Goal: Complete application form

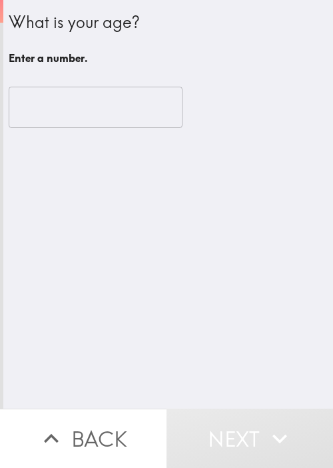
drag, startPoint x: 159, startPoint y: 271, endPoint x: 85, endPoint y: 107, distance: 180.0
click at [160, 267] on div "What is your age? Enter a number. ​" at bounding box center [168, 204] width 330 height 409
click at [43, 107] on input "number" at bounding box center [96, 107] width 174 height 41
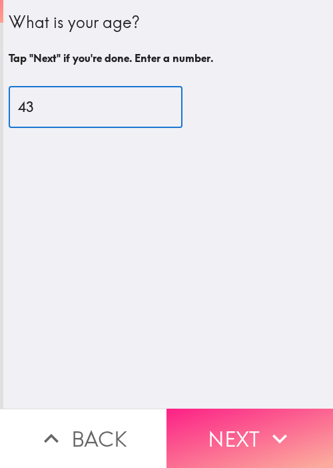
type input "43"
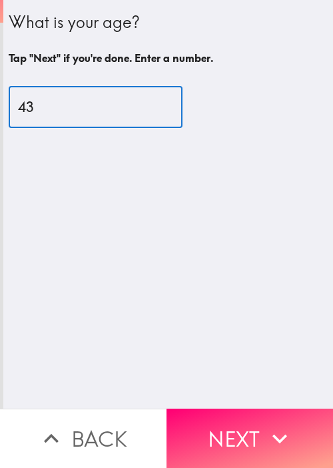
drag, startPoint x: 263, startPoint y: 427, endPoint x: 288, endPoint y: 388, distance: 46.5
click at [265, 426] on icon "button" at bounding box center [279, 438] width 29 height 29
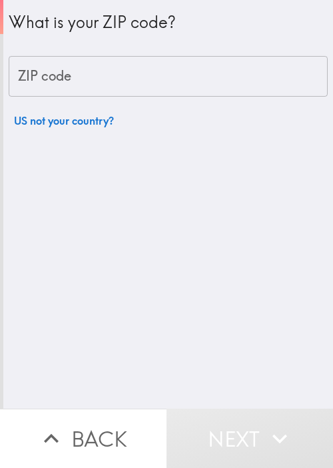
click at [124, 59] on input "ZIP code" at bounding box center [168, 76] width 319 height 41
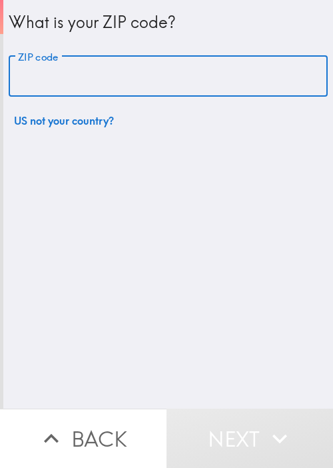
paste input "33621"
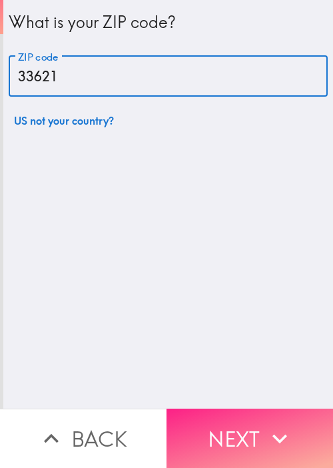
type input "33621"
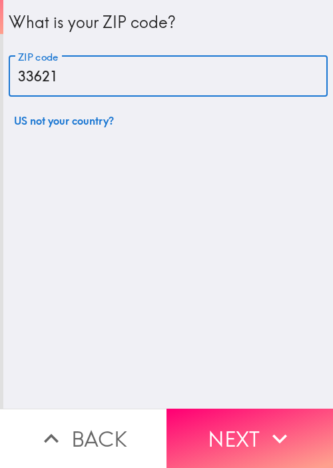
drag, startPoint x: 255, startPoint y: 413, endPoint x: 245, endPoint y: 403, distance: 14.6
click at [254, 413] on button "Next" at bounding box center [250, 438] width 167 height 59
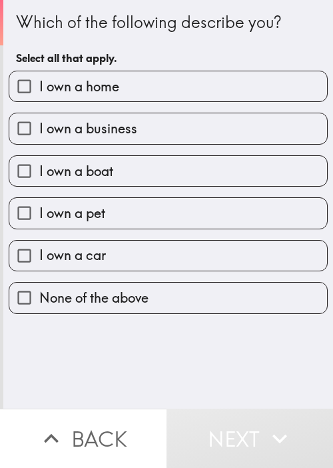
drag, startPoint x: 195, startPoint y: 52, endPoint x: 193, endPoint y: 62, distance: 10.2
click at [195, 52] on h6 "Select all that apply." at bounding box center [168, 58] width 305 height 15
click at [187, 88] on label "I own a home" at bounding box center [168, 86] width 318 height 30
click at [39, 88] on input "I own a home" at bounding box center [24, 86] width 30 height 30
checkbox input "true"
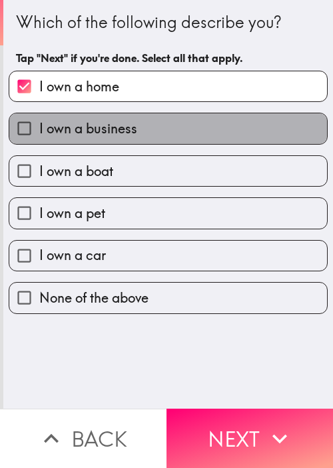
click at [178, 131] on label "I own a business" at bounding box center [168, 128] width 318 height 30
click at [39, 131] on input "I own a business" at bounding box center [24, 128] width 30 height 30
checkbox input "true"
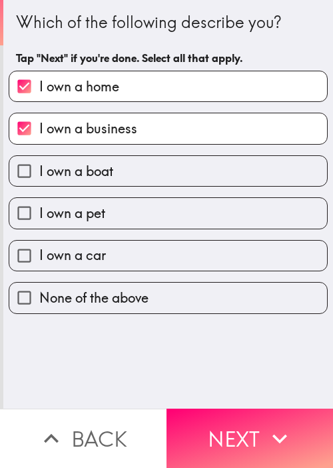
click at [150, 170] on label "I own a boat" at bounding box center [168, 171] width 318 height 30
click at [39, 170] on input "I own a boat" at bounding box center [24, 171] width 30 height 30
checkbox input "true"
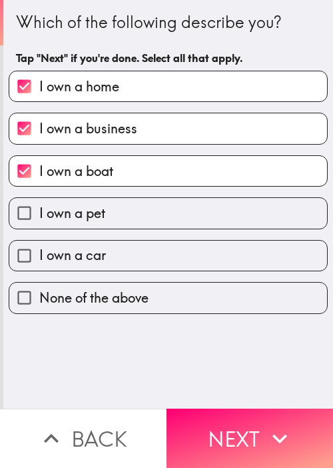
click at [145, 208] on label "I own a pet" at bounding box center [168, 213] width 318 height 30
click at [39, 208] on input "I own a pet" at bounding box center [24, 213] width 30 height 30
checkbox input "true"
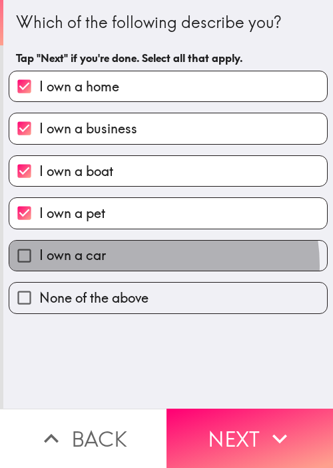
click at [142, 265] on label "I own a car" at bounding box center [168, 256] width 318 height 30
click at [39, 265] on input "I own a car" at bounding box center [24, 256] width 30 height 30
checkbox input "true"
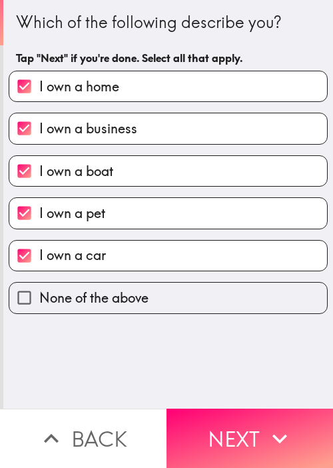
drag, startPoint x: 237, startPoint y: 398, endPoint x: 239, endPoint y: 406, distance: 7.6
click at [239, 409] on button "Next" at bounding box center [250, 438] width 167 height 59
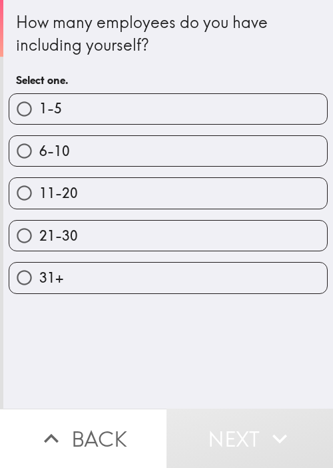
click at [83, 206] on label "11-20" at bounding box center [168, 193] width 318 height 30
click at [39, 206] on input "11-20" at bounding box center [24, 193] width 30 height 30
radio input "true"
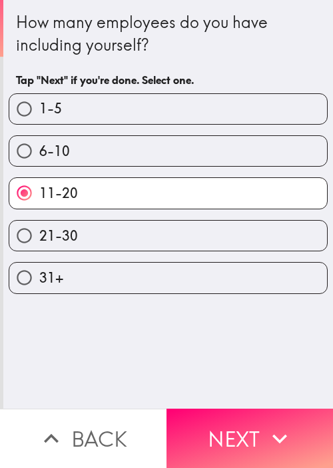
drag, startPoint x: 251, startPoint y: 432, endPoint x: 196, endPoint y: 382, distance: 74.2
click at [249, 429] on button "Next" at bounding box center [250, 438] width 167 height 59
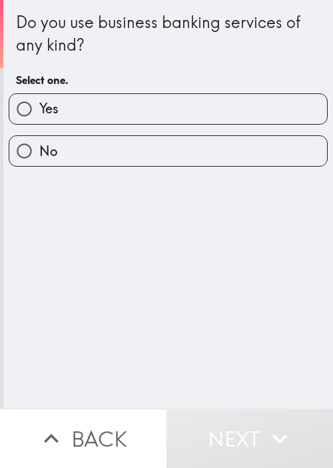
drag, startPoint x: 187, startPoint y: 326, endPoint x: 161, endPoint y: 196, distance: 132.6
click at [188, 320] on div "Do you use business banking services of any kind? Select one. Yes No" at bounding box center [168, 204] width 330 height 409
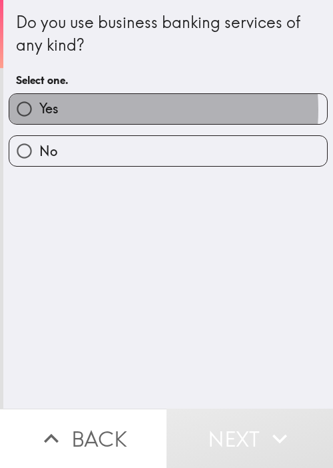
click at [125, 109] on label "Yes" at bounding box center [168, 109] width 318 height 30
click at [39, 109] on input "Yes" at bounding box center [24, 109] width 30 height 30
radio input "true"
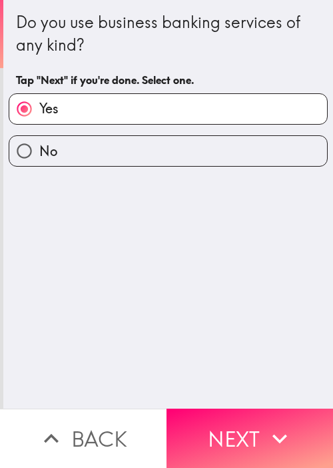
drag, startPoint x: 299, startPoint y: 419, endPoint x: 194, endPoint y: 356, distance: 123.0
click at [299, 419] on button "Next" at bounding box center [250, 438] width 167 height 59
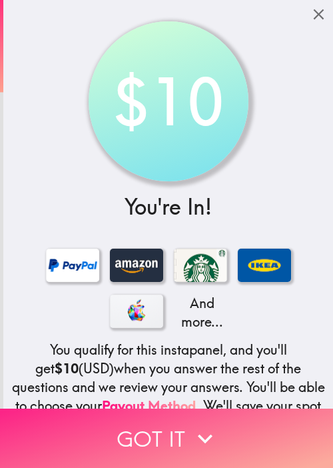
click at [255, 413] on button "Got it" at bounding box center [166, 438] width 333 height 59
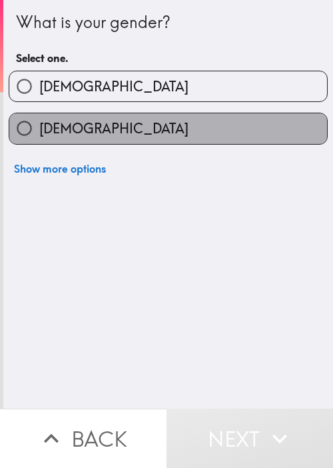
click at [209, 134] on label "[DEMOGRAPHIC_DATA]" at bounding box center [168, 128] width 318 height 30
click at [39, 134] on input "[DEMOGRAPHIC_DATA]" at bounding box center [24, 128] width 30 height 30
radio input "true"
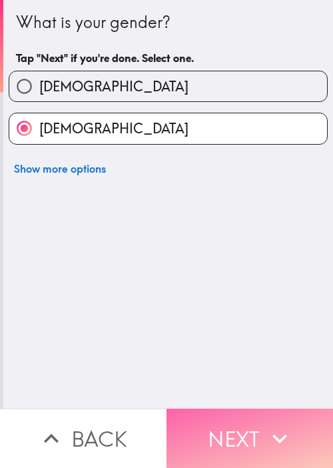
click at [271, 425] on icon "button" at bounding box center [279, 438] width 29 height 29
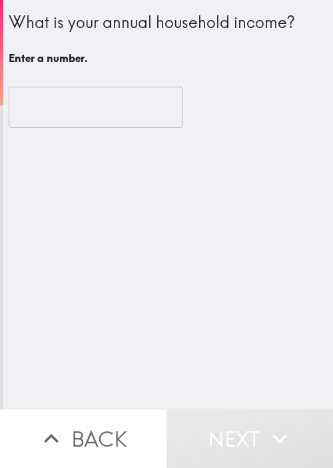
drag, startPoint x: 288, startPoint y: 184, endPoint x: 282, endPoint y: 176, distance: 10.0
click at [288, 184] on div "What is your annual household income? Enter a number. ​" at bounding box center [168, 204] width 330 height 409
click at [121, 105] on input "number" at bounding box center [96, 107] width 174 height 41
drag, startPoint x: 296, startPoint y: 304, endPoint x: 134, endPoint y: 149, distance: 224.1
click at [296, 303] on div "What is your annual household income? Enter a number. ​ Enter a number." at bounding box center [168, 204] width 330 height 409
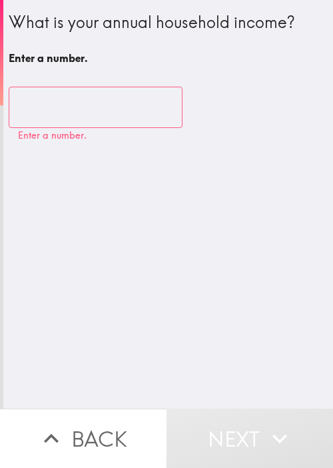
click at [39, 103] on input "number" at bounding box center [96, 107] width 174 height 41
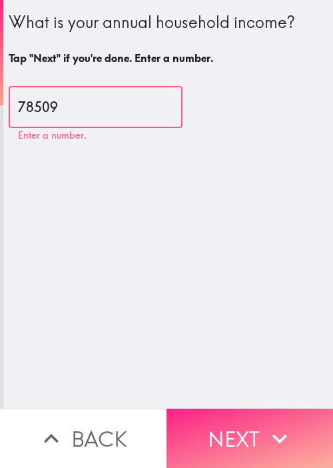
type input "78509"
click at [243, 421] on button "Next" at bounding box center [250, 438] width 167 height 59
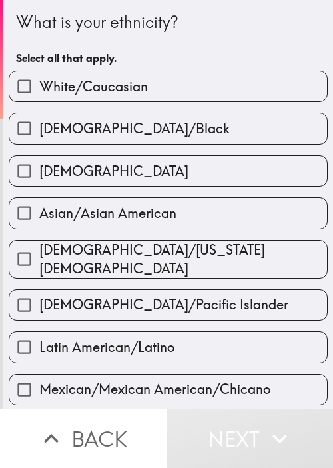
click at [153, 169] on label "[DEMOGRAPHIC_DATA]" at bounding box center [168, 171] width 318 height 30
click at [39, 169] on input "[DEMOGRAPHIC_DATA]" at bounding box center [24, 171] width 30 height 30
checkbox input "true"
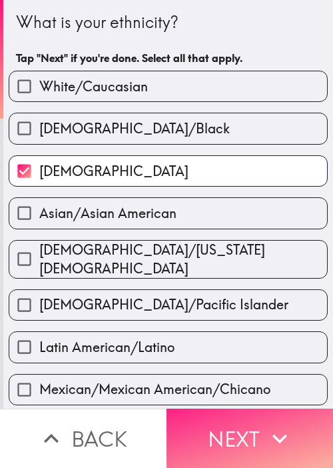
drag, startPoint x: 254, startPoint y: 430, endPoint x: 261, endPoint y: 422, distance: 10.4
click at [256, 430] on button "Next" at bounding box center [250, 438] width 167 height 59
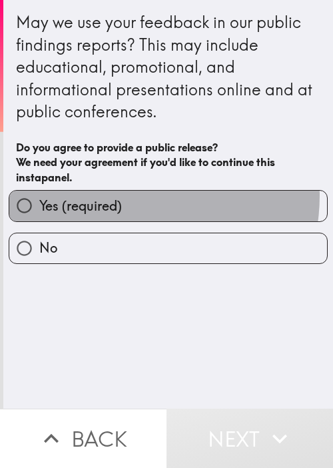
click at [123, 195] on label "Yes (required)" at bounding box center [168, 206] width 318 height 30
click at [39, 195] on input "Yes (required)" at bounding box center [24, 206] width 30 height 30
radio input "true"
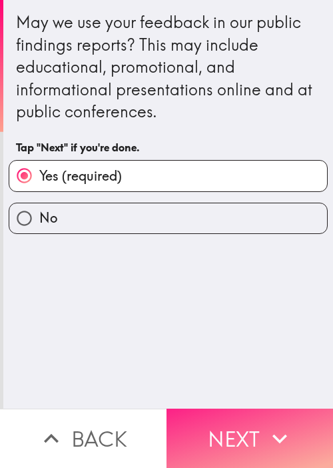
drag, startPoint x: 229, startPoint y: 333, endPoint x: 280, endPoint y: 421, distance: 101.0
click at [230, 333] on div "May we use your feedback in our public findings reports? This may include educa…" at bounding box center [168, 204] width 330 height 409
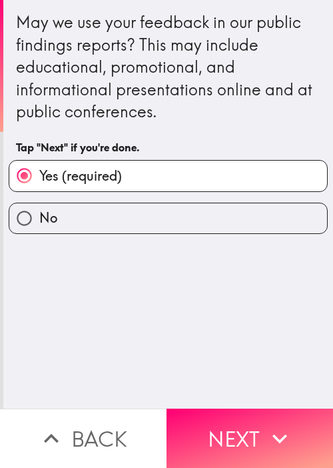
drag, startPoint x: 281, startPoint y: 440, endPoint x: 289, endPoint y: 385, distance: 55.2
click at [283, 434] on icon "button" at bounding box center [279, 438] width 29 height 29
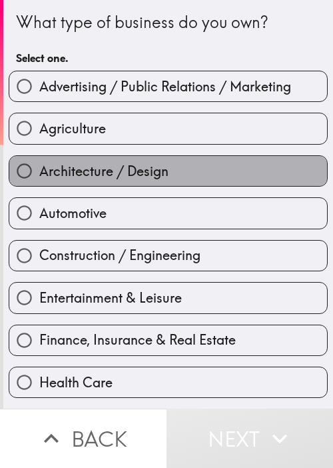
click at [170, 163] on label "Architecture / Design" at bounding box center [168, 171] width 318 height 30
click at [39, 163] on input "Architecture / Design" at bounding box center [24, 171] width 30 height 30
radio input "true"
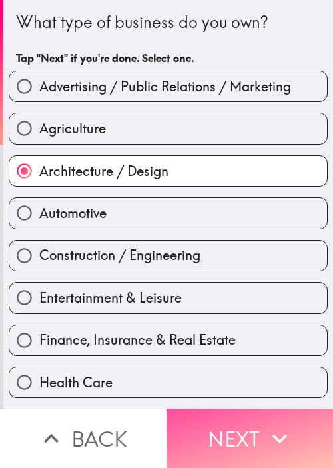
drag, startPoint x: 259, startPoint y: 443, endPoint x: 332, endPoint y: 370, distance: 103.3
click at [258, 440] on button "Next" at bounding box center [250, 438] width 167 height 59
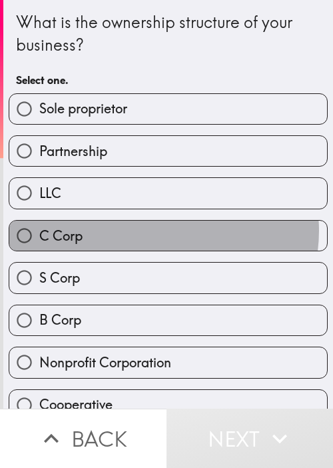
click at [155, 229] on label "C Corp" at bounding box center [168, 236] width 318 height 30
click at [39, 229] on input "C Corp" at bounding box center [24, 236] width 30 height 30
radio input "true"
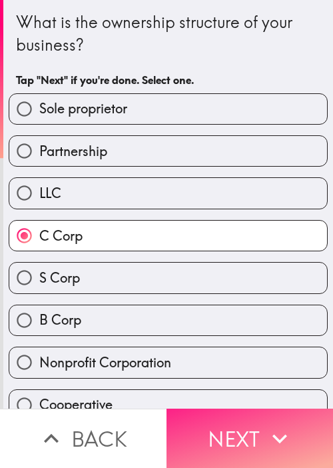
drag, startPoint x: 219, startPoint y: 436, endPoint x: 223, endPoint y: 428, distance: 8.1
click at [219, 436] on button "Next" at bounding box center [250, 438] width 167 height 59
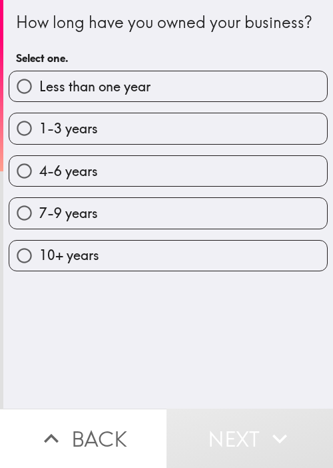
click at [24, 34] on div "How long have you owned your business?" at bounding box center [168, 22] width 305 height 23
click at [113, 226] on label "7-9 years" at bounding box center [168, 213] width 318 height 30
click at [39, 226] on input "7-9 years" at bounding box center [24, 213] width 30 height 30
radio input "true"
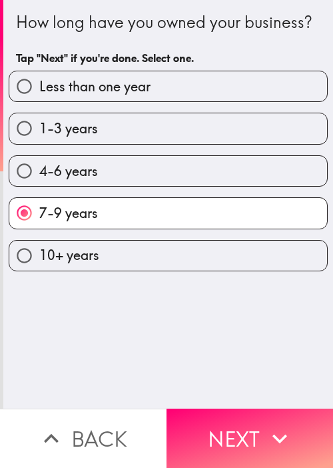
drag, startPoint x: 230, startPoint y: 419, endPoint x: 243, endPoint y: 397, distance: 25.4
click at [231, 419] on button "Next" at bounding box center [250, 438] width 167 height 59
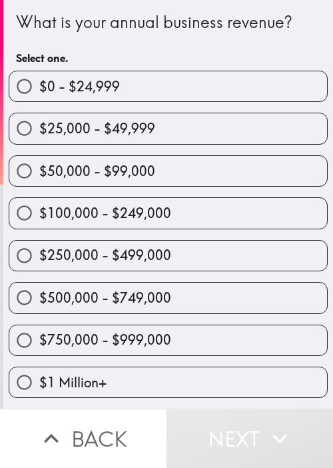
click at [65, 271] on div "$500,000 - $749,000" at bounding box center [163, 292] width 330 height 42
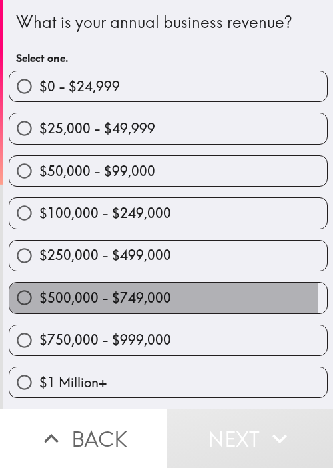
click at [85, 300] on span "$500,000 - $749,000" at bounding box center [105, 298] width 132 height 19
click at [39, 300] on input "$500,000 - $749,000" at bounding box center [24, 298] width 30 height 30
radio input "true"
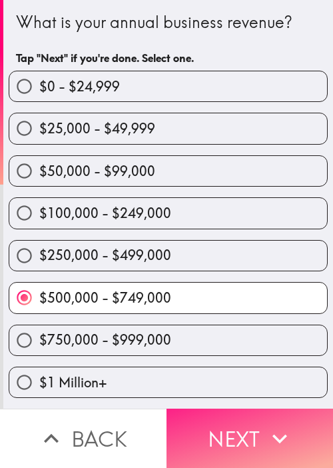
click at [256, 430] on button "Next" at bounding box center [250, 438] width 167 height 59
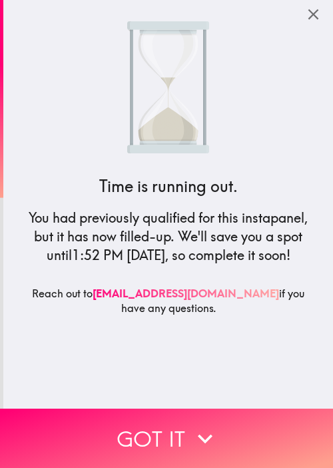
drag, startPoint x: 130, startPoint y: 236, endPoint x: 181, endPoint y: 337, distance: 112.8
click at [130, 236] on h5 "You had previously qualified for this instapanel, but it has now filled-up. We'…" at bounding box center [168, 237] width 299 height 56
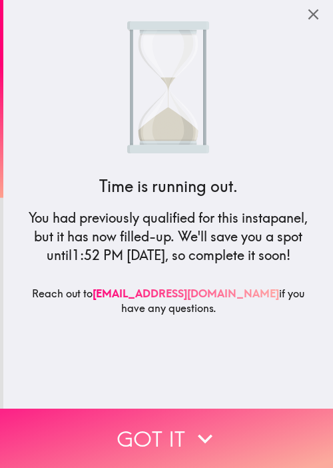
drag, startPoint x: 175, startPoint y: 434, endPoint x: 170, endPoint y: 423, distance: 11.6
click at [174, 433] on button "Got it" at bounding box center [166, 438] width 333 height 59
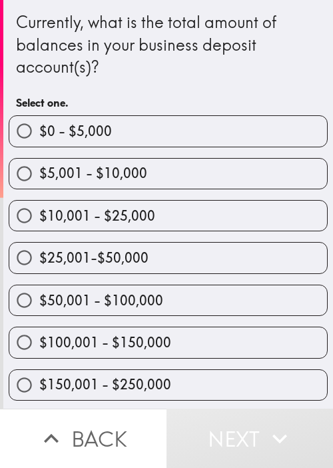
drag, startPoint x: 114, startPoint y: 81, endPoint x: 130, endPoint y: 60, distance: 26.7
click at [114, 81] on div "Currently, what is the total amount of balances in your business deposit accoun…" at bounding box center [168, 63] width 305 height 105
click at [107, 280] on div "$50,001 - $100,000" at bounding box center [163, 295] width 330 height 42
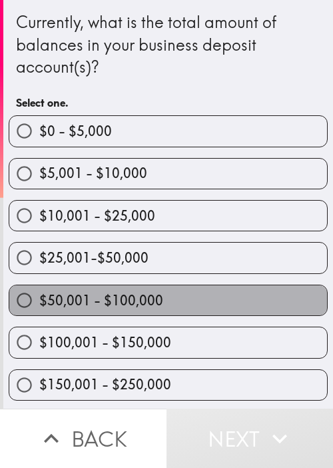
click at [178, 297] on label "$50,001 - $100,000" at bounding box center [168, 300] width 318 height 30
click at [39, 297] on input "$50,001 - $100,000" at bounding box center [24, 300] width 30 height 30
radio input "true"
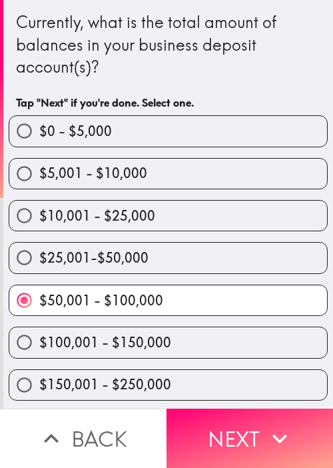
drag, startPoint x: 243, startPoint y: 423, endPoint x: 188, endPoint y: 390, distance: 63.7
click at [241, 423] on button "Next" at bounding box center [250, 438] width 167 height 59
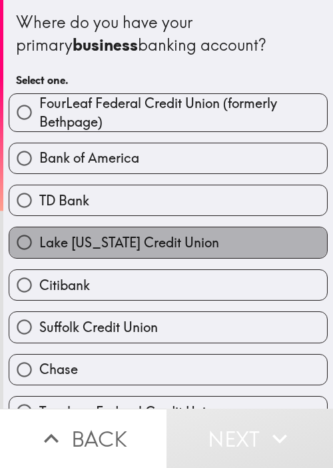
drag, startPoint x: 209, startPoint y: 234, endPoint x: 208, endPoint y: 251, distance: 16.7
click at [209, 235] on label "Lake [US_STATE] Credit Union" at bounding box center [168, 242] width 318 height 30
click at [39, 235] on input "Lake [US_STATE] Credit Union" at bounding box center [24, 242] width 30 height 30
radio input "true"
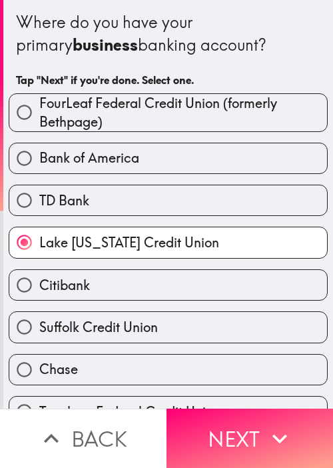
click at [180, 340] on label "Suffolk Credit Union" at bounding box center [168, 327] width 318 height 30
click at [39, 340] on input "Suffolk Credit Union" at bounding box center [24, 327] width 30 height 30
radio input "true"
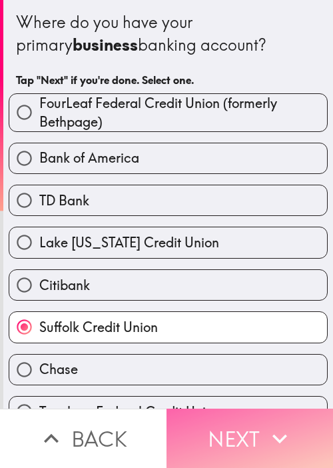
click at [265, 425] on icon "button" at bounding box center [279, 438] width 29 height 29
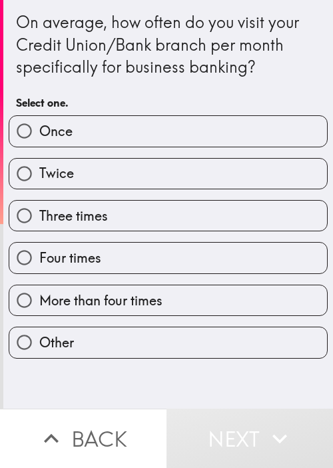
click at [195, 393] on div "On average, how often do you visit your Credit Union/Bank branch per month spec…" at bounding box center [168, 204] width 330 height 409
click at [177, 286] on label "More than four times" at bounding box center [168, 300] width 318 height 30
click at [39, 286] on input "More than four times" at bounding box center [24, 300] width 30 height 30
radio input "true"
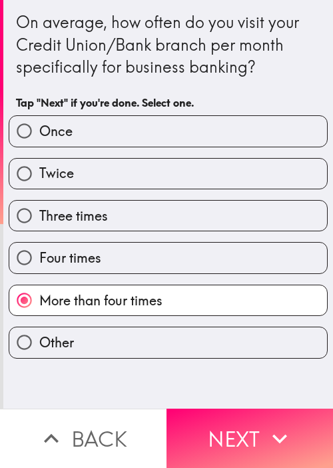
click at [197, 247] on label "Four times" at bounding box center [168, 258] width 318 height 30
click at [39, 247] on input "Four times" at bounding box center [24, 258] width 30 height 30
radio input "true"
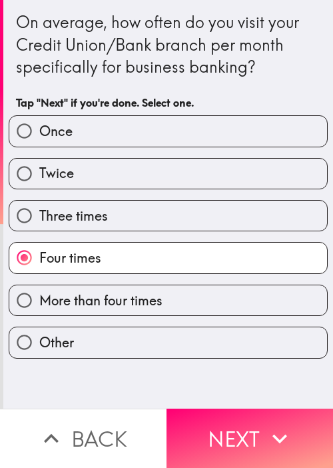
click at [195, 209] on label "Three times" at bounding box center [168, 216] width 318 height 30
click at [39, 209] on input "Three times" at bounding box center [24, 216] width 30 height 30
radio input "true"
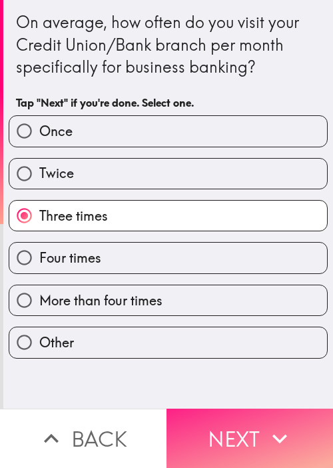
click at [248, 418] on button "Next" at bounding box center [250, 438] width 167 height 59
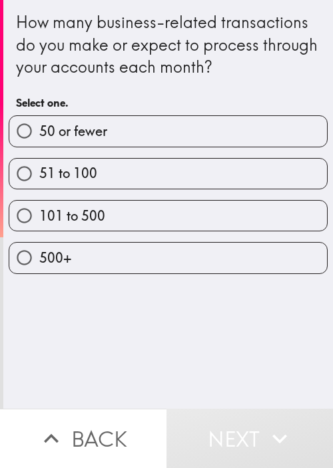
drag, startPoint x: 107, startPoint y: 177, endPoint x: 133, endPoint y: 190, distance: 29.8
click at [107, 177] on label "51 to 100" at bounding box center [168, 174] width 318 height 30
click at [39, 177] on input "51 to 100" at bounding box center [24, 174] width 30 height 30
radio input "true"
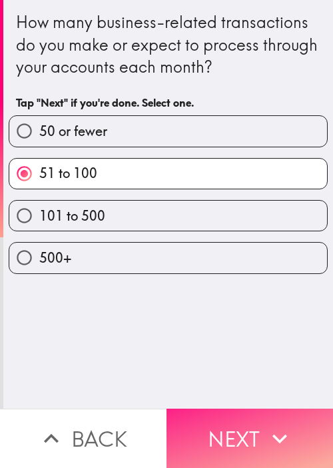
drag, startPoint x: 276, startPoint y: 410, endPoint x: 302, endPoint y: 402, distance: 27.2
click at [275, 412] on button "Next" at bounding box center [250, 438] width 167 height 59
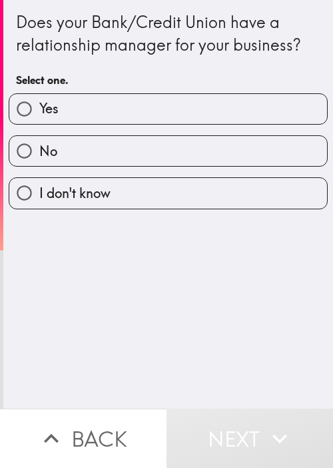
click at [240, 317] on div "Does your Bank/Credit Union have a relationship manager for your business? Sele…" at bounding box center [168, 204] width 330 height 409
click at [231, 144] on label "No" at bounding box center [168, 151] width 318 height 30
click at [39, 144] on input "No" at bounding box center [24, 151] width 30 height 30
radio input "true"
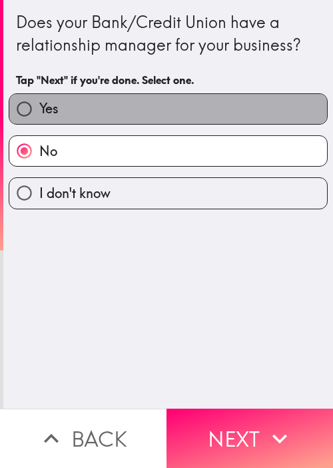
click at [233, 108] on label "Yes" at bounding box center [168, 109] width 318 height 30
click at [39, 108] on input "Yes" at bounding box center [24, 109] width 30 height 30
radio input "true"
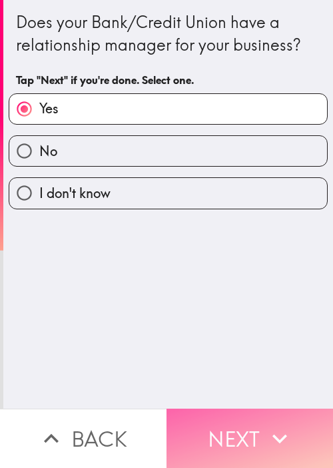
click at [275, 412] on button "Next" at bounding box center [250, 438] width 167 height 59
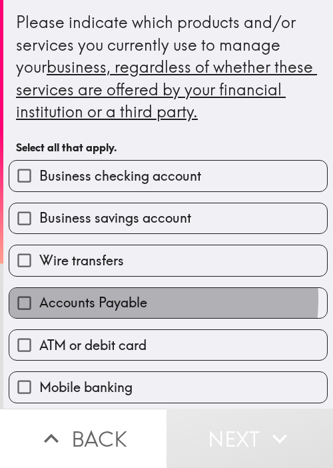
drag, startPoint x: 85, startPoint y: 298, endPoint x: 92, endPoint y: 297, distance: 6.7
click at [85, 298] on span "Accounts Payable" at bounding box center [93, 302] width 108 height 19
click at [39, 298] on input "Accounts Payable" at bounding box center [24, 303] width 30 height 30
checkbox input "true"
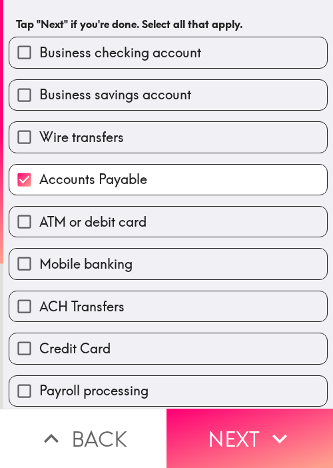
scroll to position [133, 0]
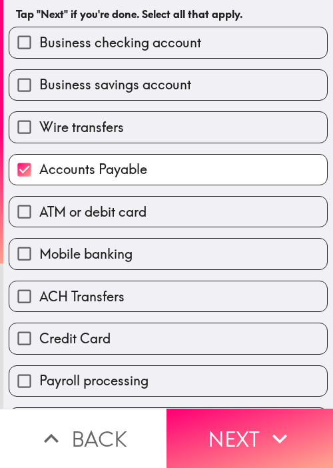
drag, startPoint x: 117, startPoint y: 275, endPoint x: 115, endPoint y: 293, distance: 17.5
click at [117, 275] on div "ACH Transfers" at bounding box center [163, 291] width 330 height 42
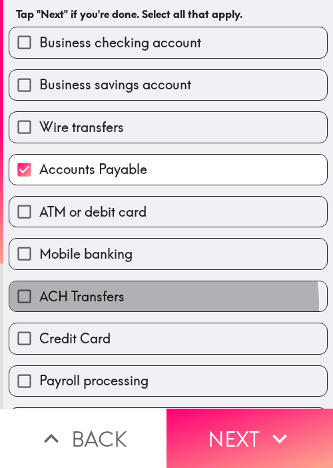
click at [125, 303] on label "ACH Transfers" at bounding box center [168, 296] width 318 height 30
click at [39, 303] on input "ACH Transfers" at bounding box center [24, 296] width 30 height 30
checkbox input "true"
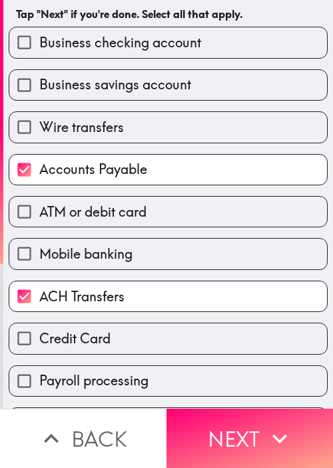
click at [128, 345] on label "Credit Card" at bounding box center [168, 338] width 318 height 30
click at [39, 345] on input "Credit Card" at bounding box center [24, 338] width 30 height 30
checkbox input "true"
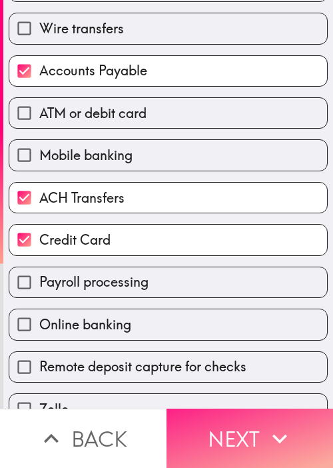
scroll to position [267, 0]
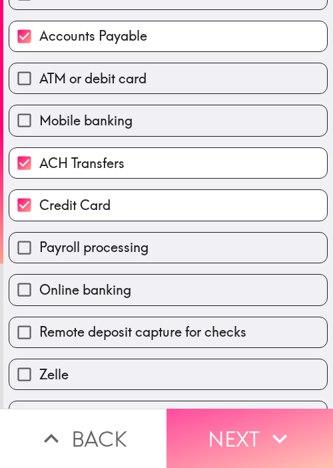
drag, startPoint x: 271, startPoint y: 440, endPoint x: 196, endPoint y: 371, distance: 102.4
click at [271, 438] on icon "button" at bounding box center [279, 438] width 29 height 29
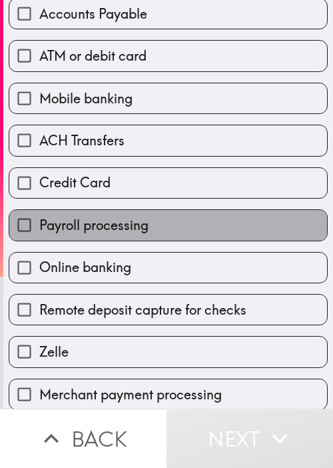
click at [257, 211] on label "Payroll processing" at bounding box center [168, 225] width 318 height 30
click at [39, 211] on input "Payroll processing" at bounding box center [24, 225] width 30 height 30
checkbox input "true"
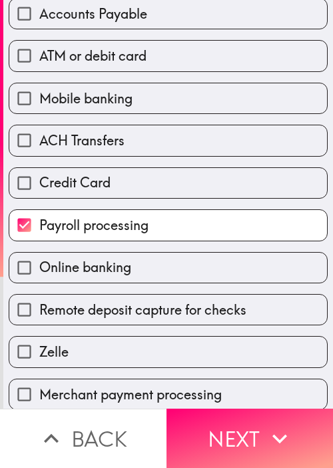
click at [185, 94] on label "Mobile banking" at bounding box center [168, 98] width 318 height 30
click at [39, 94] on input "Mobile banking" at bounding box center [24, 98] width 30 height 30
checkbox input "true"
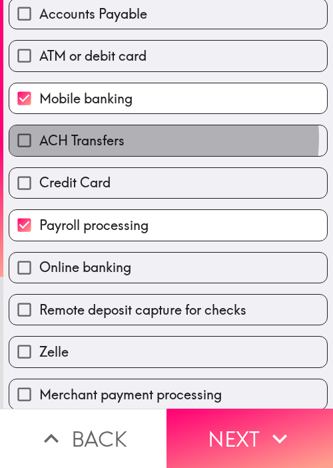
drag, startPoint x: 151, startPoint y: 137, endPoint x: 173, endPoint y: 147, distance: 23.9
click at [151, 137] on label "ACH Transfers" at bounding box center [168, 140] width 318 height 30
click at [39, 137] on input "ACH Transfers" at bounding box center [24, 140] width 30 height 30
checkbox input "true"
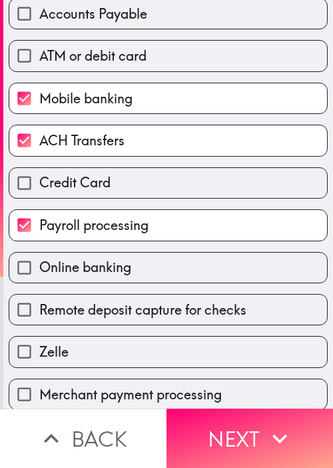
click at [207, 34] on div "ATM or debit card" at bounding box center [163, 50] width 330 height 42
drag, startPoint x: 218, startPoint y: 35, endPoint x: 225, endPoint y: 27, distance: 11.4
click at [218, 34] on div "ATM or debit card" at bounding box center [163, 50] width 330 height 42
click at [227, 22] on label "Accounts Payable" at bounding box center [168, 14] width 318 height 30
click at [39, 22] on input "Accounts Payable" at bounding box center [24, 14] width 30 height 30
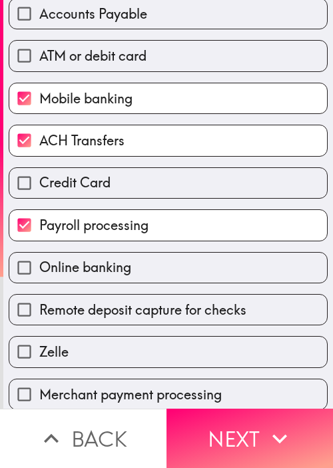
checkbox input "true"
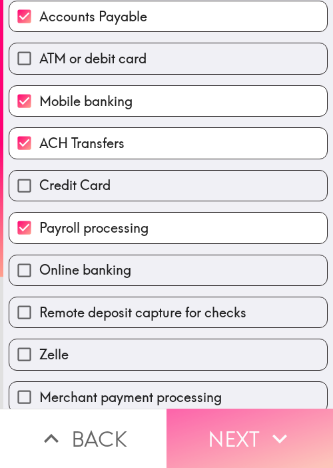
click at [240, 425] on button "Next" at bounding box center [250, 438] width 167 height 59
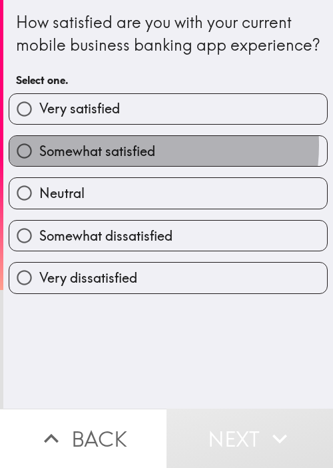
click at [131, 161] on span "Somewhat satisfied" at bounding box center [97, 151] width 116 height 19
click at [39, 166] on input "Somewhat satisfied" at bounding box center [24, 151] width 30 height 30
radio input "true"
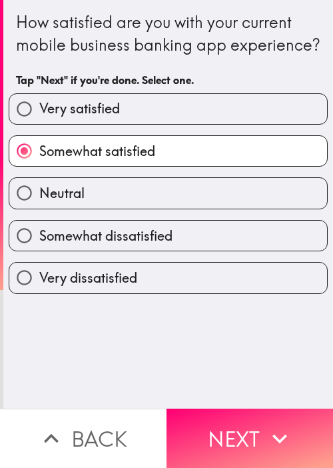
click at [285, 380] on div "How satisfied are you with your current mobile business banking app experience?…" at bounding box center [168, 204] width 330 height 409
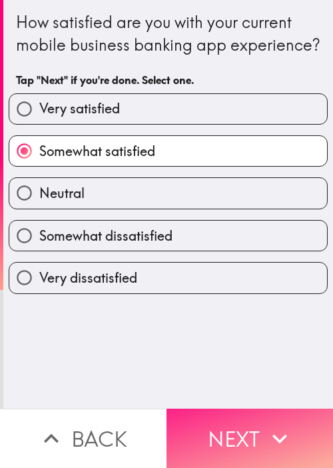
drag, startPoint x: 281, startPoint y: 445, endPoint x: 322, endPoint y: 429, distance: 43.7
click at [280, 441] on button "Next" at bounding box center [250, 438] width 167 height 59
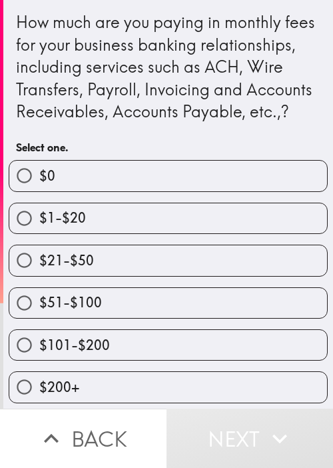
click at [248, 360] on label "$101-$200" at bounding box center [168, 345] width 318 height 30
click at [39, 360] on input "$101-$200" at bounding box center [24, 345] width 30 height 30
radio input "true"
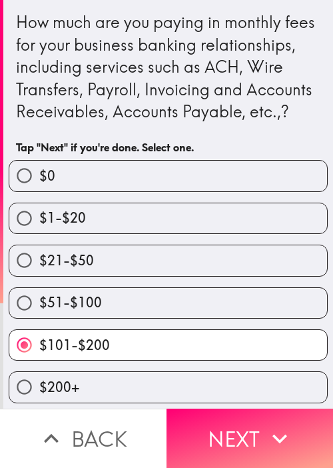
scroll to position [25, 0]
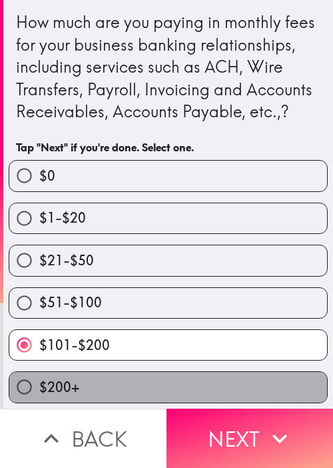
click at [224, 372] on label "$200+" at bounding box center [168, 387] width 318 height 30
click at [39, 372] on input "$200+" at bounding box center [24, 387] width 30 height 30
radio input "true"
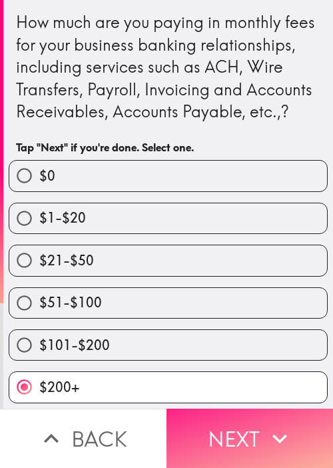
click at [243, 426] on button "Next" at bounding box center [250, 438] width 167 height 59
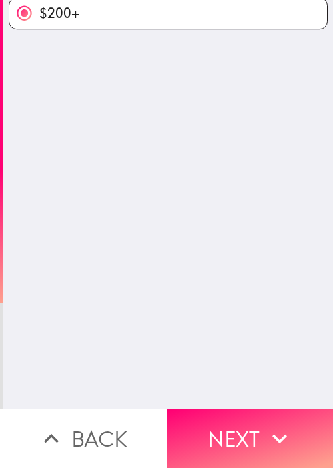
scroll to position [0, 0]
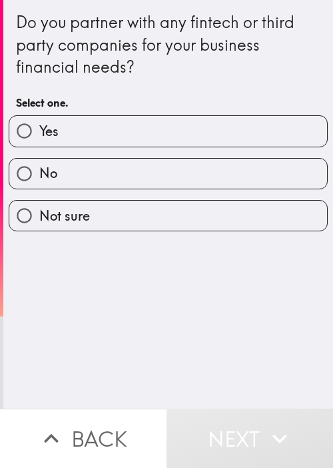
click at [249, 331] on div "Do you partner with any fintech or third party companies for your business fina…" at bounding box center [168, 204] width 330 height 409
click at [192, 133] on label "Yes" at bounding box center [168, 131] width 318 height 30
click at [39, 133] on input "Yes" at bounding box center [24, 131] width 30 height 30
radio input "true"
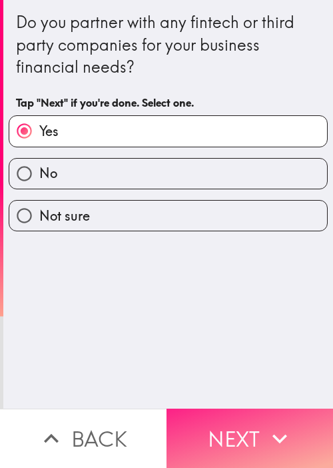
click at [265, 436] on icon "button" at bounding box center [279, 438] width 29 height 29
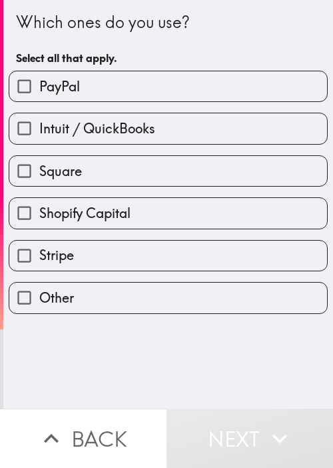
click at [143, 201] on label "Shopify Capital" at bounding box center [168, 213] width 318 height 30
click at [39, 201] on input "Shopify Capital" at bounding box center [24, 213] width 30 height 30
checkbox input "true"
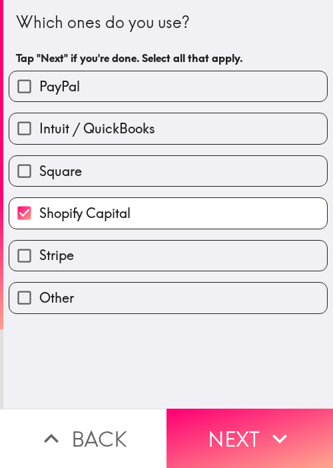
click at [139, 262] on label "Stripe" at bounding box center [168, 256] width 318 height 30
click at [39, 262] on input "Stripe" at bounding box center [24, 256] width 30 height 30
checkbox input "true"
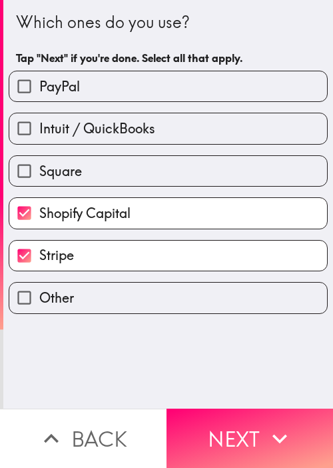
drag, startPoint x: 237, startPoint y: 405, endPoint x: 332, endPoint y: 360, distance: 105.6
click at [236, 409] on button "Next" at bounding box center [250, 438] width 167 height 59
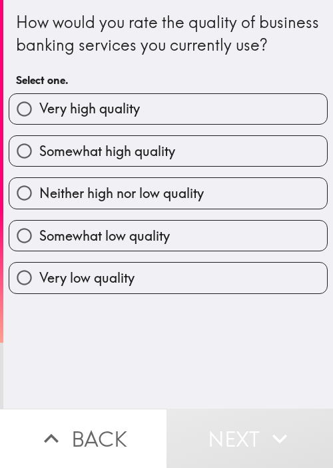
click at [184, 119] on label "Very high quality" at bounding box center [168, 109] width 318 height 30
click at [39, 119] on input "Very high quality" at bounding box center [24, 109] width 30 height 30
radio input "true"
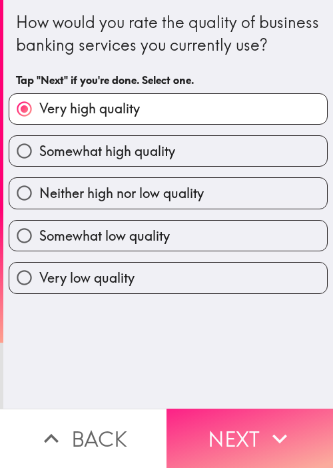
click at [237, 430] on button "Next" at bounding box center [250, 438] width 167 height 59
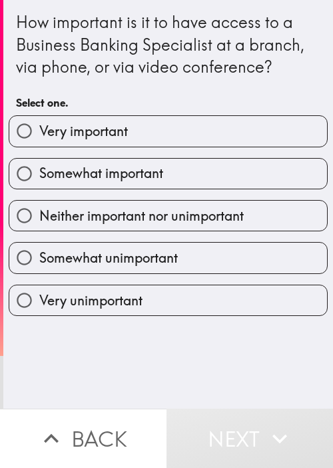
click at [191, 35] on div "How important is it to have access to a Business Banking Specialist at a branch…" at bounding box center [168, 44] width 305 height 67
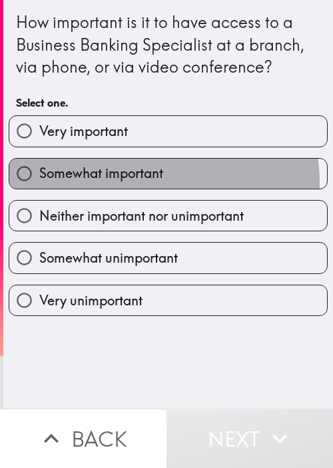
click at [143, 182] on label "Somewhat important" at bounding box center [168, 174] width 318 height 30
click at [39, 182] on input "Somewhat important" at bounding box center [24, 174] width 30 height 30
radio input "true"
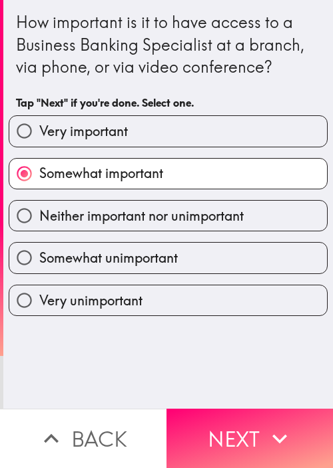
click at [183, 213] on span "Neither important nor unimportant" at bounding box center [141, 216] width 205 height 19
click at [39, 213] on input "Neither important nor unimportant" at bounding box center [24, 216] width 30 height 30
radio input "true"
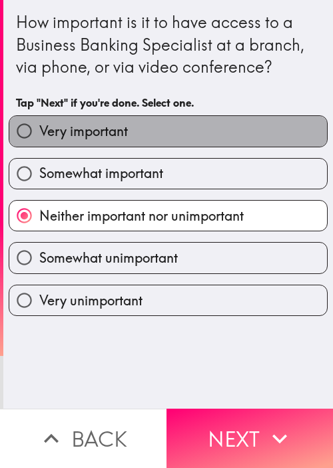
click at [187, 129] on label "Very important" at bounding box center [168, 131] width 318 height 30
click at [39, 129] on input "Very important" at bounding box center [24, 131] width 30 height 30
radio input "true"
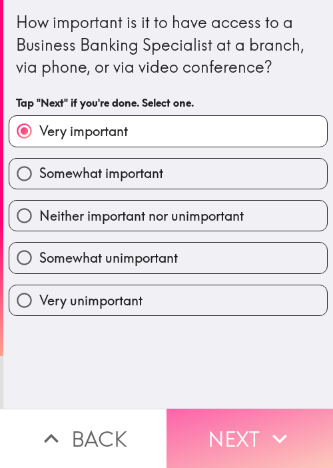
click at [253, 409] on button "Next" at bounding box center [250, 438] width 167 height 59
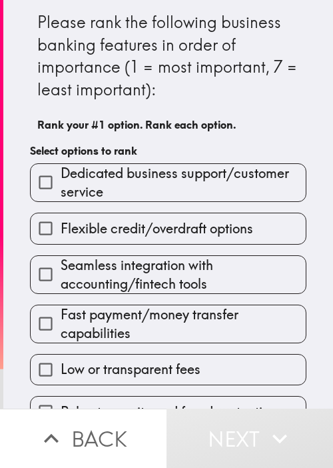
click at [96, 231] on span "Flexible credit/overdraft options" at bounding box center [157, 228] width 193 height 19
click at [61, 231] on input "Flexible credit/overdraft options" at bounding box center [46, 228] width 30 height 30
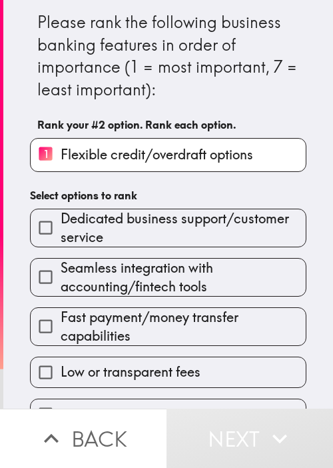
click at [139, 191] on h6 "Select options to rank" at bounding box center [168, 195] width 277 height 15
click at [146, 229] on span "Dedicated business support/customer service" at bounding box center [183, 227] width 245 height 37
click at [61, 229] on input "Dedicated business support/customer service" at bounding box center [46, 228] width 30 height 30
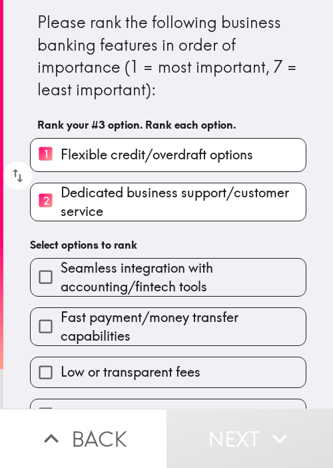
click at [133, 290] on span "Seamless integration with accounting/fintech tools" at bounding box center [183, 277] width 245 height 37
click at [61, 290] on input "Seamless integration with accounting/fintech tools" at bounding box center [46, 277] width 30 height 30
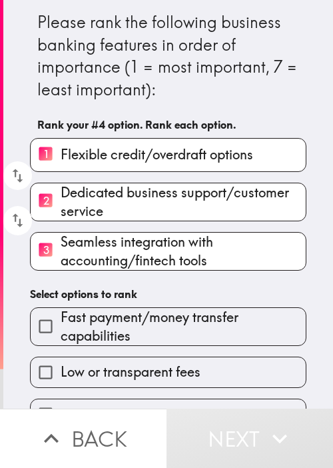
click at [131, 347] on div "Low or transparent fees" at bounding box center [162, 367] width 287 height 42
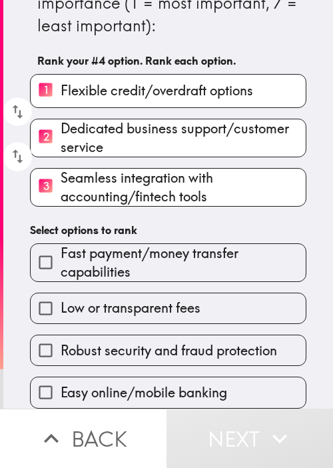
scroll to position [72, 0]
click at [151, 305] on span "Low or transparent fees" at bounding box center [131, 308] width 140 height 19
click at [61, 305] on input "Low or transparent fees" at bounding box center [46, 308] width 30 height 30
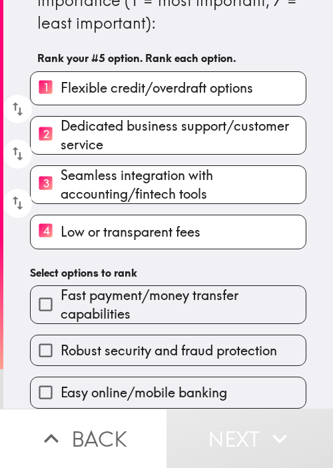
click at [136, 349] on span "Robust security and fraud protection" at bounding box center [169, 351] width 217 height 19
click at [61, 349] on input "Robust security and fraud protection" at bounding box center [46, 351] width 30 height 30
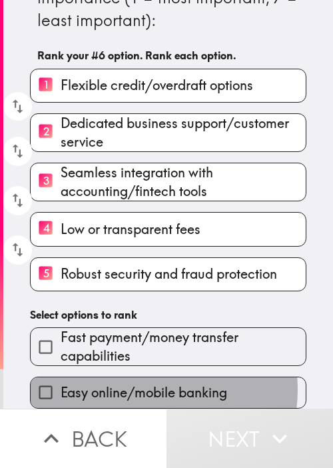
click at [135, 386] on span "Easy online/mobile banking" at bounding box center [144, 393] width 167 height 19
click at [61, 386] on input "Easy online/mobile banking" at bounding box center [46, 393] width 30 height 30
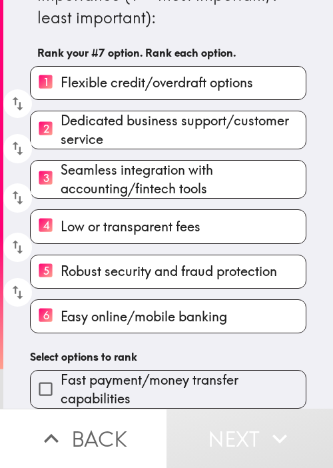
click at [148, 350] on h6 "Select options to rank" at bounding box center [168, 357] width 277 height 15
click at [148, 384] on span "Fast payment/money transfer capabilities" at bounding box center [183, 389] width 245 height 37
click at [61, 384] on input "Fast payment/money transfer capabilities" at bounding box center [46, 389] width 30 height 30
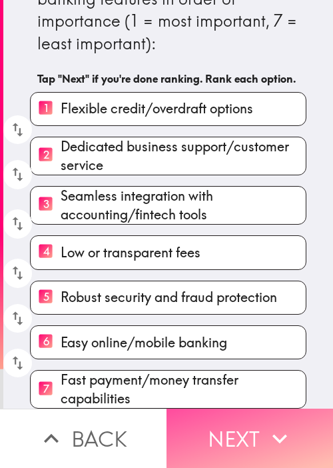
drag, startPoint x: 247, startPoint y: 436, endPoint x: 219, endPoint y: 346, distance: 93.7
click at [248, 436] on button "Next" at bounding box center [250, 438] width 167 height 59
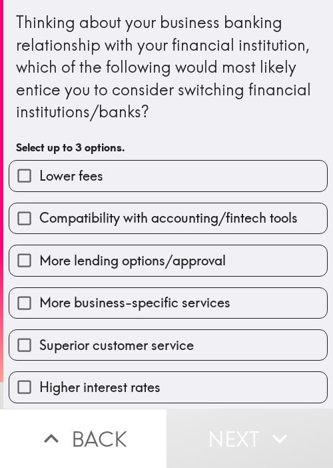
click at [179, 302] on span "More business-specific services" at bounding box center [134, 302] width 191 height 19
click at [39, 302] on input "More business-specific services" at bounding box center [24, 303] width 30 height 30
checkbox input "true"
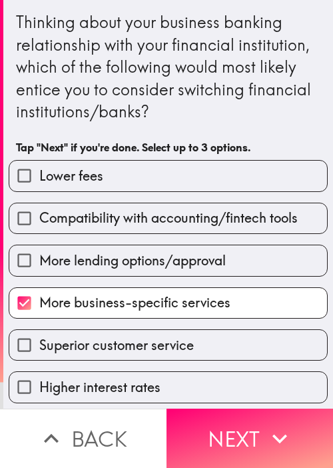
click at [195, 209] on span "Compatibility with accounting/fintech tools" at bounding box center [168, 218] width 259 height 19
click at [39, 209] on input "Compatibility with accounting/fintech tools" at bounding box center [24, 218] width 30 height 30
checkbox input "true"
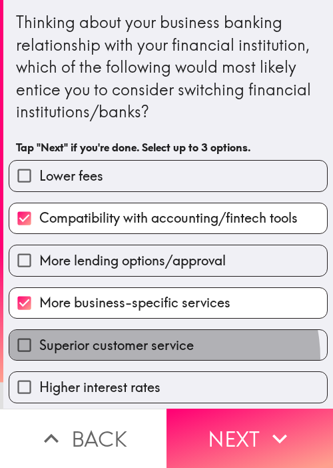
drag, startPoint x: 152, startPoint y: 358, endPoint x: 177, endPoint y: 361, distance: 25.6
click at [152, 358] on label "Superior customer service" at bounding box center [168, 345] width 318 height 30
click at [39, 358] on input "Superior customer service" at bounding box center [24, 345] width 30 height 30
checkbox input "true"
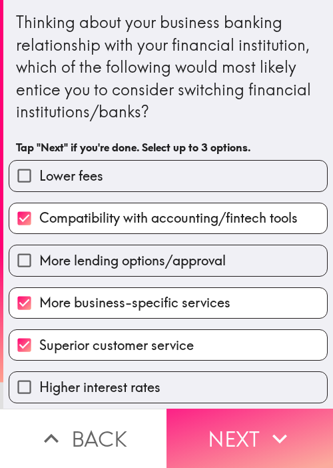
click at [224, 418] on button "Next" at bounding box center [250, 438] width 167 height 59
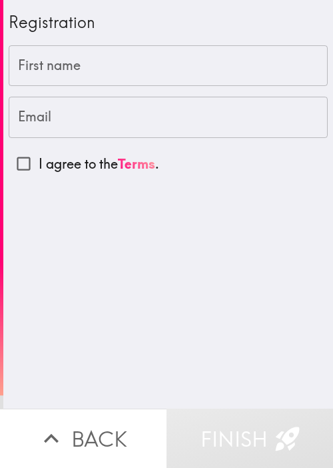
click at [27, 69] on input "First name" at bounding box center [168, 65] width 319 height 41
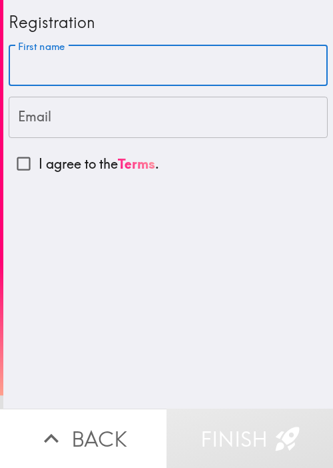
paste input "[PERSON_NAME]"
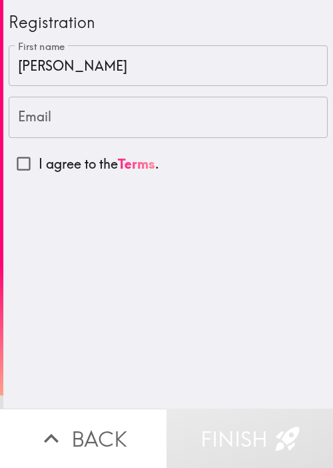
click at [93, 77] on input "[PERSON_NAME]" at bounding box center [168, 65] width 319 height 41
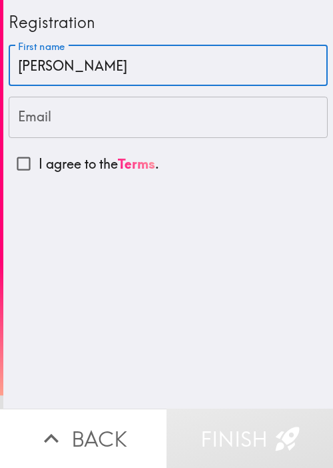
paste input "[PERSON_NAME]"
type input "[PERSON_NAME] [PERSON_NAME]"
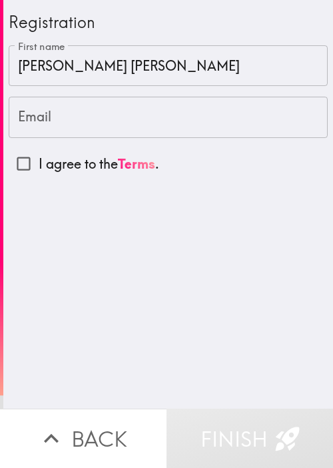
click at [56, 126] on input "Email" at bounding box center [168, 117] width 319 height 41
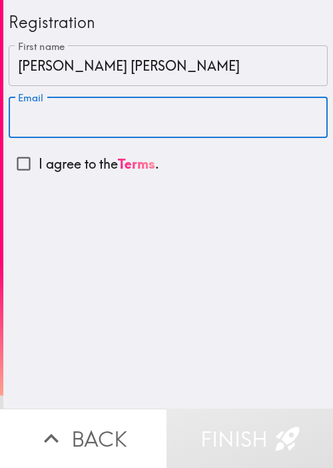
paste input "[EMAIL_ADDRESS][DOMAIN_NAME]"
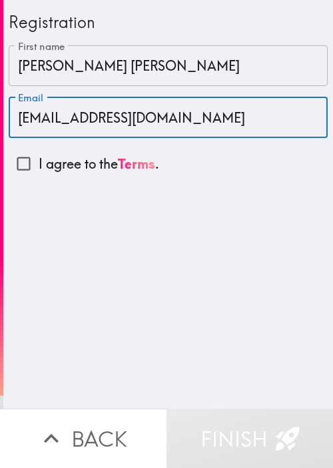
type input "[EMAIL_ADDRESS][DOMAIN_NAME]"
click at [20, 173] on input "I agree to the Terms ." at bounding box center [24, 164] width 30 height 30
checkbox input "true"
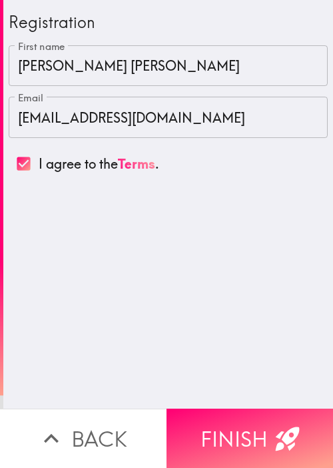
drag, startPoint x: 156, startPoint y: 249, endPoint x: 216, endPoint y: 315, distance: 89.2
click at [156, 250] on div "Registration First name [PERSON_NAME] [PERSON_NAME] First name Email [EMAIL_ADD…" at bounding box center [168, 204] width 330 height 409
click at [67, 249] on div "Registration First name [PERSON_NAME] [PERSON_NAME] First name Email [EMAIL_ADD…" at bounding box center [168, 204] width 330 height 409
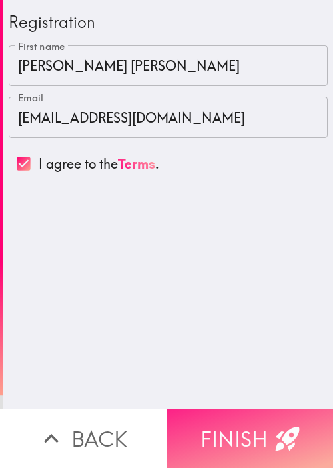
click at [243, 428] on button "Finish" at bounding box center [250, 438] width 167 height 59
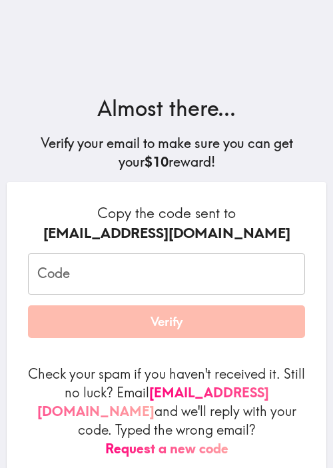
click at [162, 227] on div "[EMAIL_ADDRESS][DOMAIN_NAME]" at bounding box center [166, 233] width 277 height 20
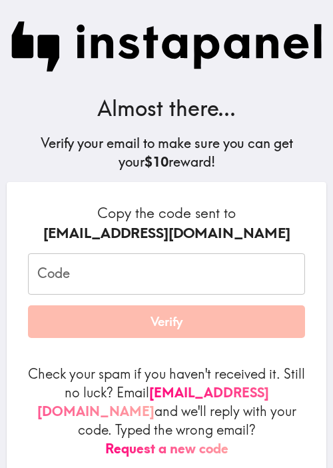
click at [109, 257] on input "Code" at bounding box center [166, 273] width 277 height 41
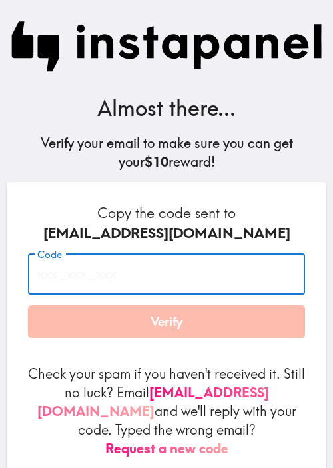
paste input "jLN_A4n_6Da"
type input "jLN_A4n_6Da"
click at [149, 314] on button "Verify" at bounding box center [166, 321] width 277 height 33
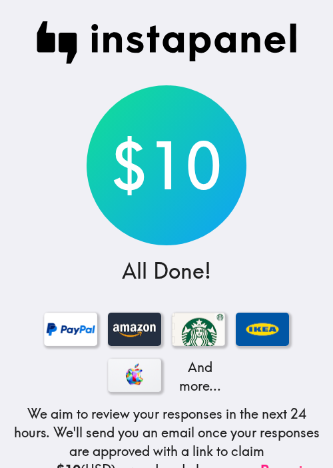
click at [117, 169] on div "$10" at bounding box center [167, 165] width 160 height 160
